Goal: Information Seeking & Learning: Learn about a topic

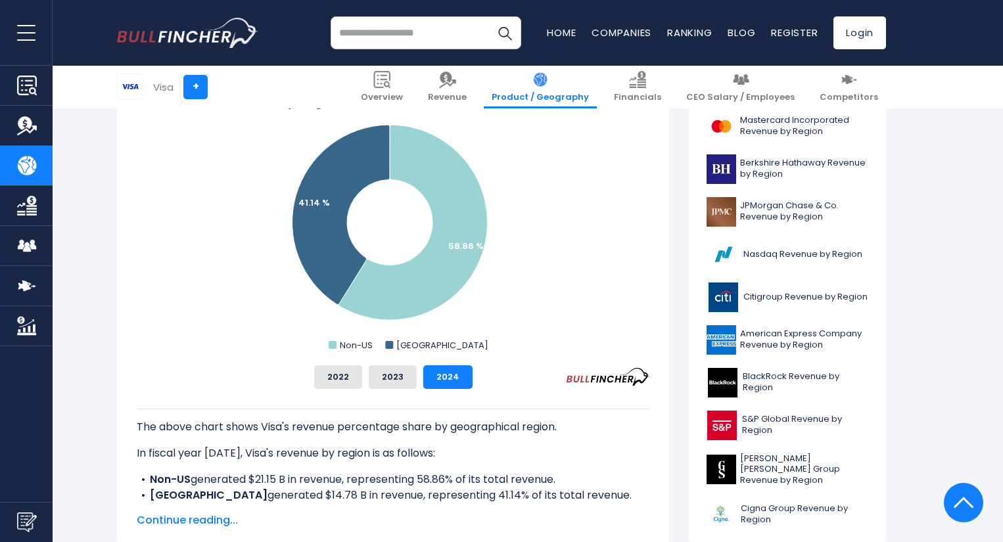
scroll to position [394, 0]
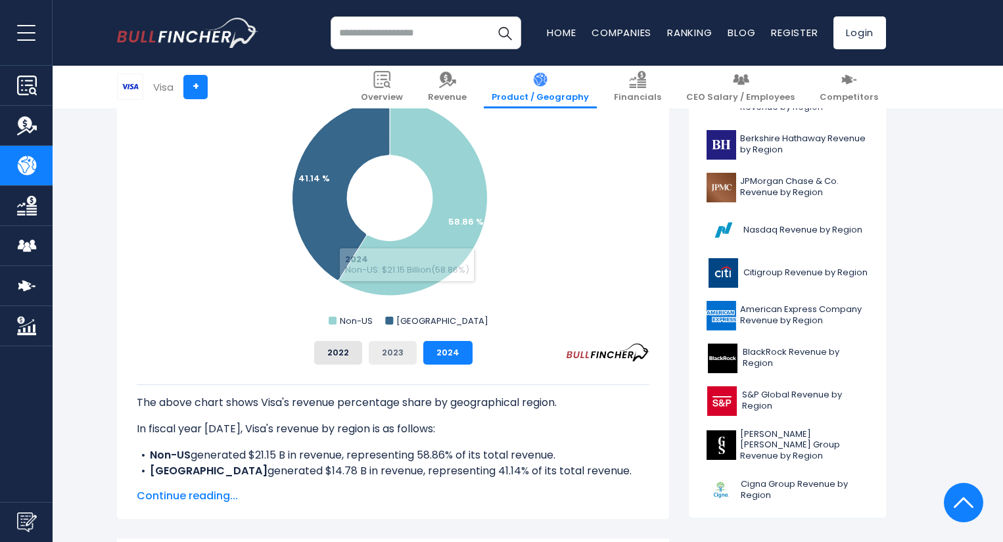
click at [386, 350] on button "2023" at bounding box center [393, 353] width 48 height 24
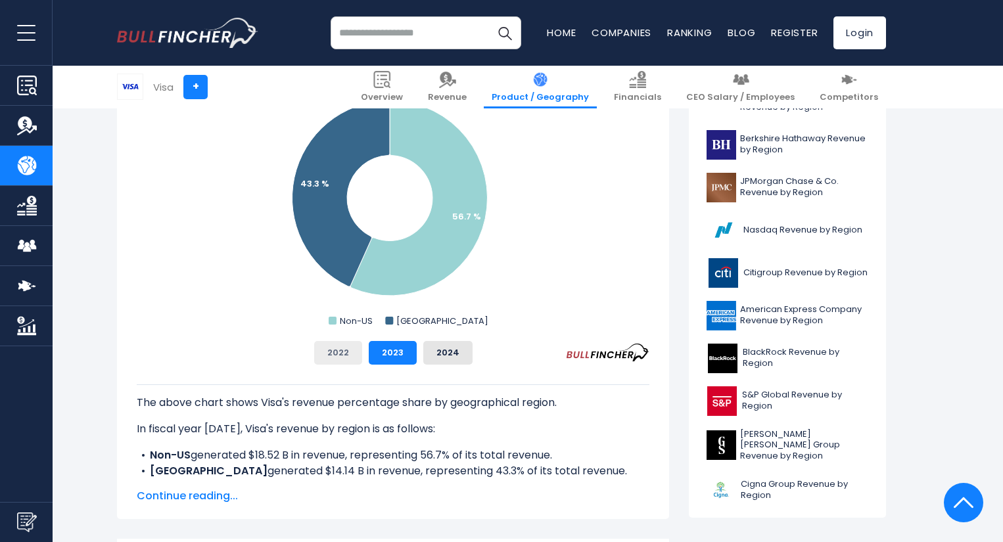
click at [346, 350] on button "2022" at bounding box center [338, 353] width 48 height 24
click at [392, 348] on button "2023" at bounding box center [393, 353] width 48 height 24
click at [440, 350] on button "2024" at bounding box center [447, 353] width 49 height 24
click at [396, 350] on button "2023" at bounding box center [393, 353] width 48 height 24
click at [340, 352] on button "2022" at bounding box center [338, 353] width 48 height 24
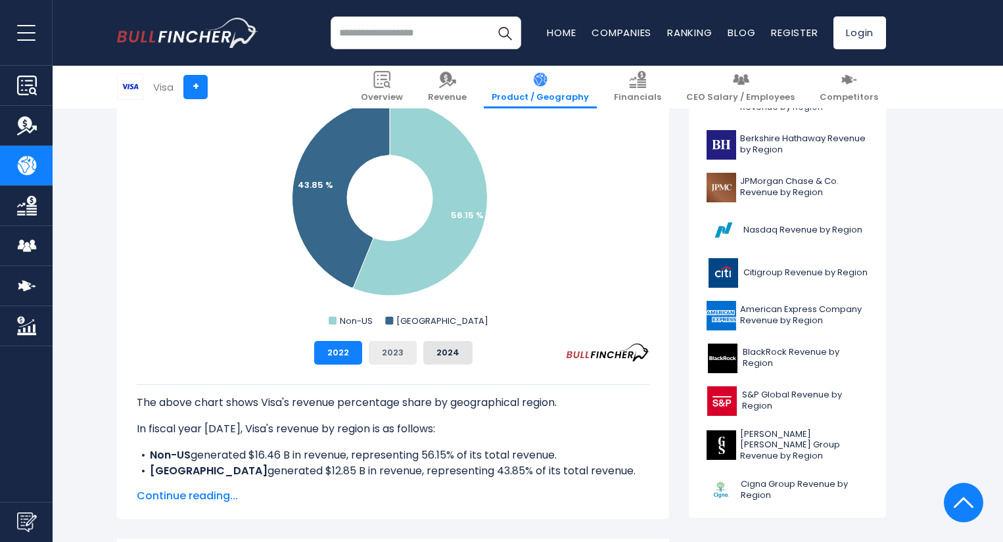
click at [386, 352] on button "2023" at bounding box center [393, 353] width 48 height 24
click at [440, 354] on button "2024" at bounding box center [447, 353] width 49 height 24
click at [396, 353] on button "2023" at bounding box center [393, 353] width 48 height 24
click at [354, 351] on button "2022" at bounding box center [338, 353] width 48 height 24
click at [390, 352] on button "2023" at bounding box center [393, 353] width 48 height 24
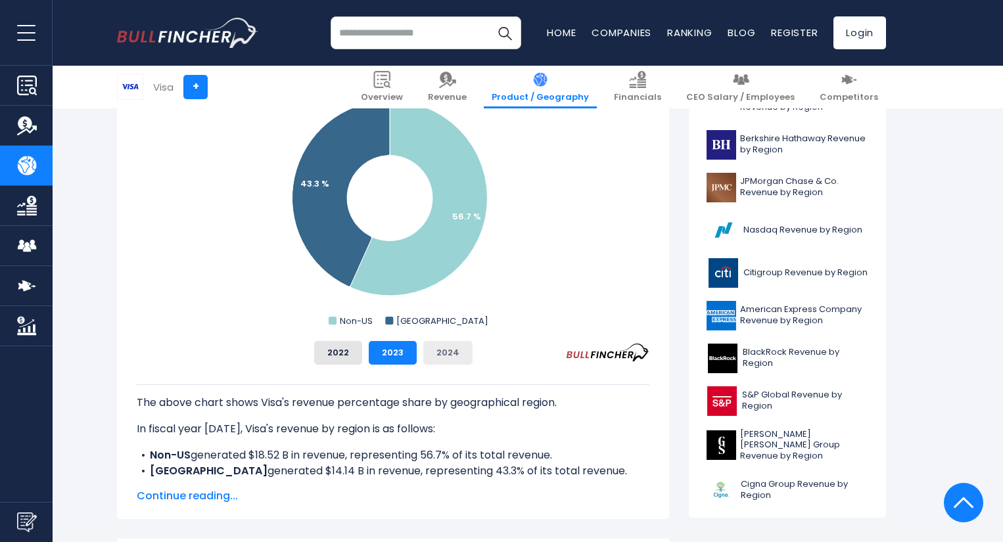
click at [435, 353] on button "2024" at bounding box center [447, 353] width 49 height 24
drag, startPoint x: 390, startPoint y: 351, endPoint x: 382, endPoint y: 351, distance: 7.9
click at [389, 351] on button "2023" at bounding box center [393, 353] width 48 height 24
click at [350, 349] on button "2022" at bounding box center [338, 353] width 48 height 24
click at [393, 350] on button "2023" at bounding box center [393, 353] width 48 height 24
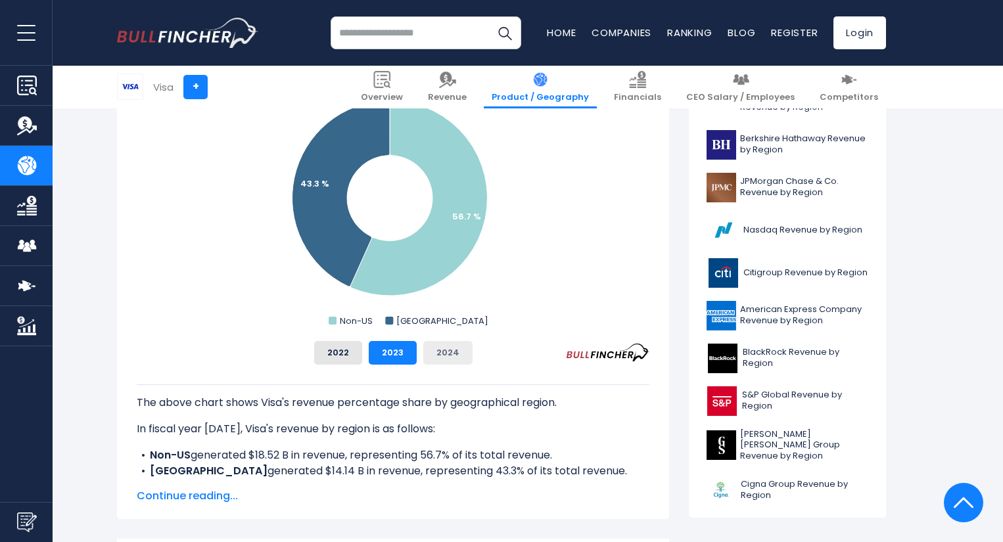
click at [432, 352] on button "2024" at bounding box center [447, 353] width 49 height 24
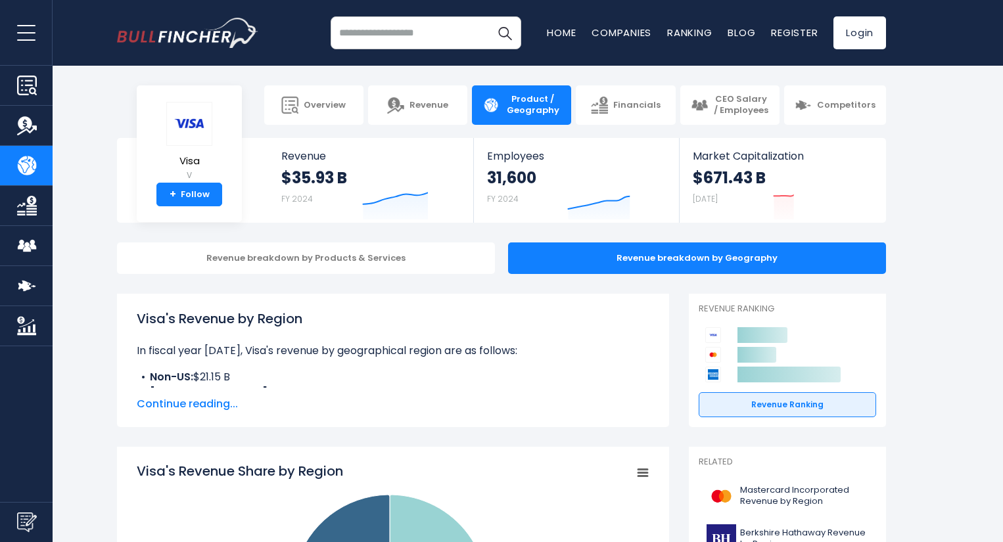
click at [442, 325] on h1 "Visa's Revenue by Region" at bounding box center [393, 319] width 513 height 20
